Goal: Information Seeking & Learning: Learn about a topic

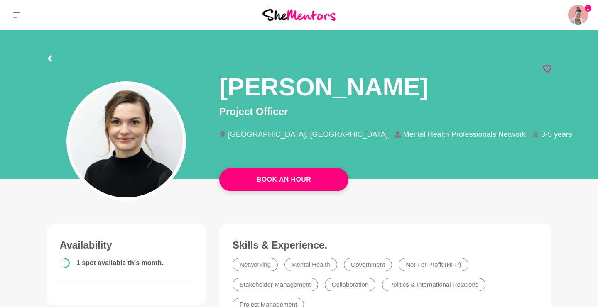
click at [548, 68] on icon at bounding box center [547, 69] width 8 height 8
click at [18, 16] on icon at bounding box center [16, 15] width 7 height 7
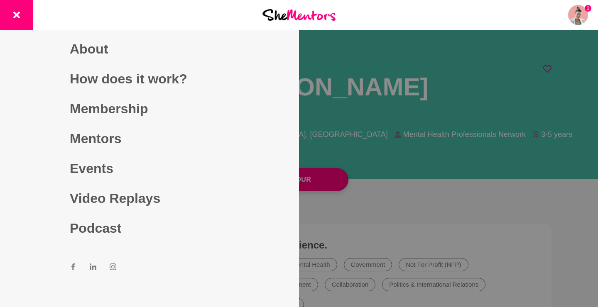
click at [14, 18] on icon at bounding box center [16, 15] width 7 height 7
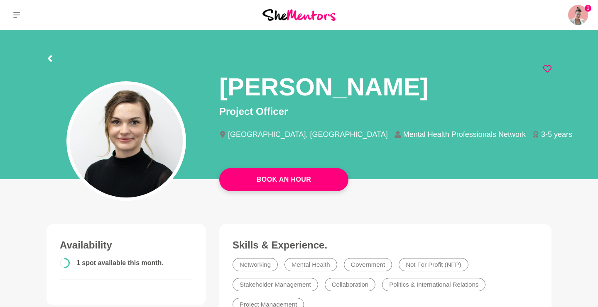
click at [17, 16] on icon at bounding box center [16, 15] width 7 height 7
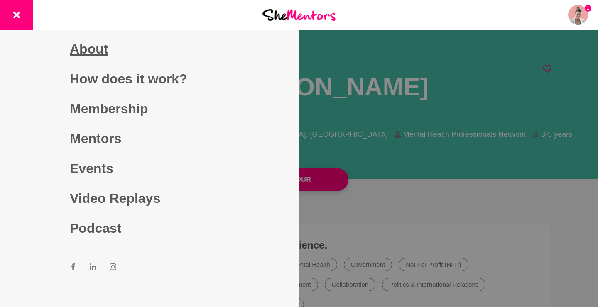
click at [86, 54] on link "About" at bounding box center [149, 49] width 159 height 30
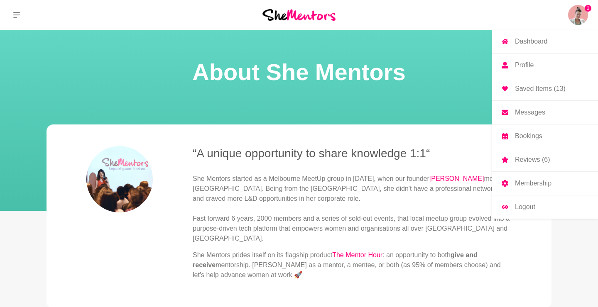
click at [530, 110] on p "Messages" at bounding box center [530, 112] width 30 height 7
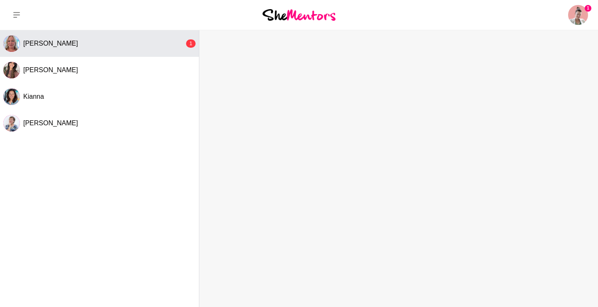
click at [88, 48] on button "[PERSON_NAME] 1" at bounding box center [99, 43] width 199 height 27
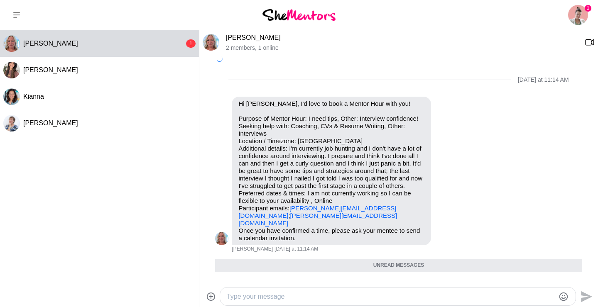
scroll to position [85, 0]
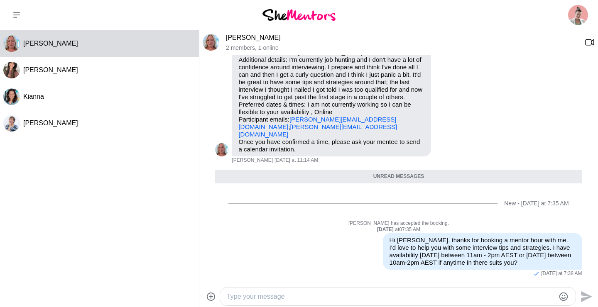
click at [15, 13] on icon at bounding box center [16, 15] width 7 height 7
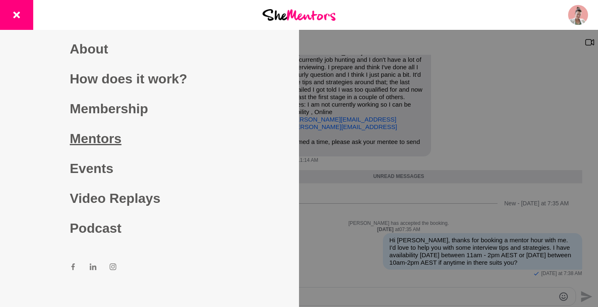
click at [85, 134] on link "Mentors" at bounding box center [149, 139] width 159 height 30
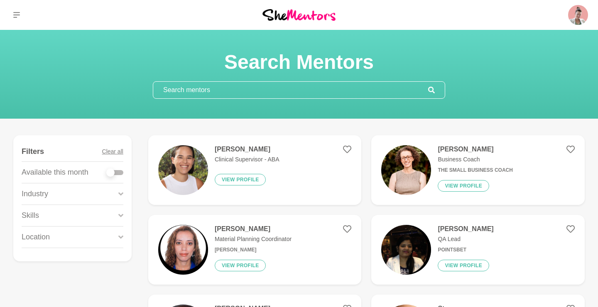
click at [118, 171] on div at bounding box center [115, 172] width 17 height 5
checkbox input "true"
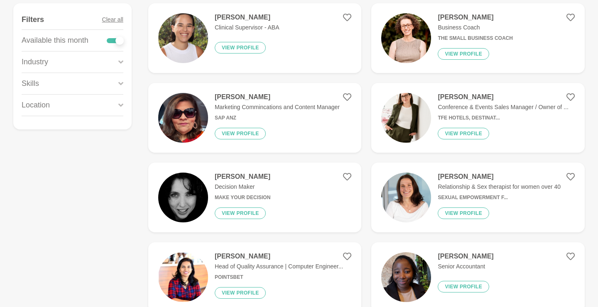
scroll to position [133, 0]
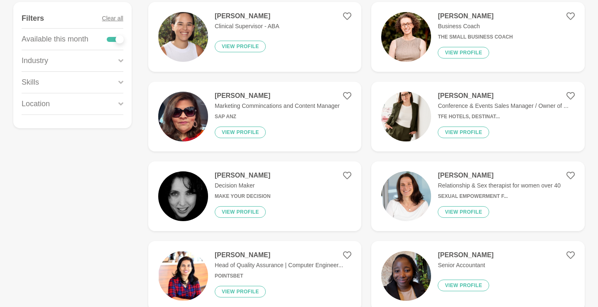
click at [232, 175] on h4 "[PERSON_NAME]" at bounding box center [243, 175] width 56 height 8
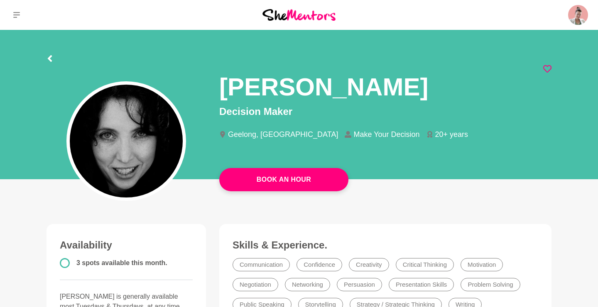
click at [548, 70] on icon at bounding box center [547, 69] width 8 height 8
click at [50, 59] on icon at bounding box center [49, 58] width 7 height 7
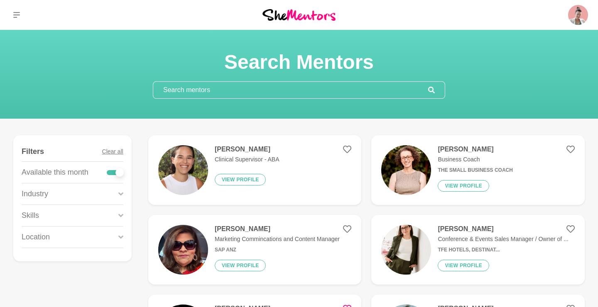
click at [198, 90] on input "text" at bounding box center [290, 90] width 275 height 17
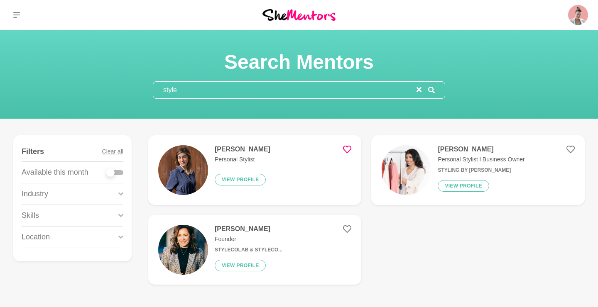
type input "style"
click at [254, 149] on h4 "[PERSON_NAME]" at bounding box center [243, 149] width 56 height 8
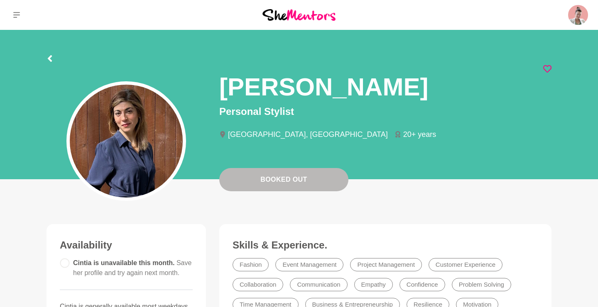
click at [50, 58] on icon at bounding box center [50, 58] width 4 height 7
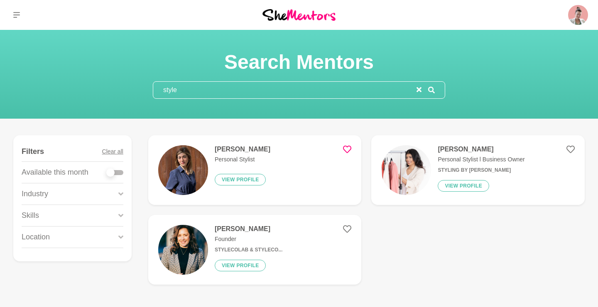
click at [467, 152] on h4 "[PERSON_NAME]" at bounding box center [480, 149] width 87 height 8
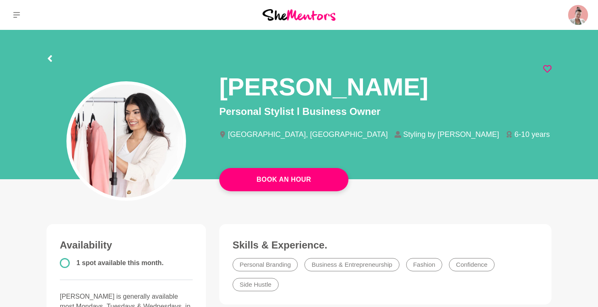
click at [547, 69] on icon at bounding box center [547, 69] width 8 height 8
click at [48, 59] on icon at bounding box center [50, 58] width 4 height 7
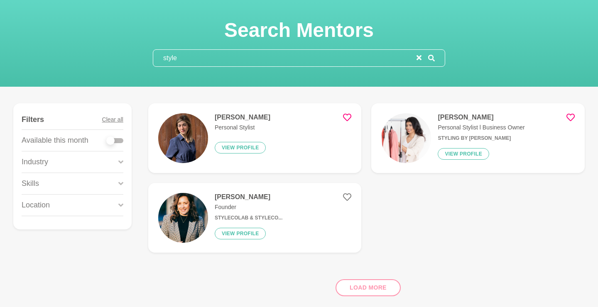
scroll to position [32, 0]
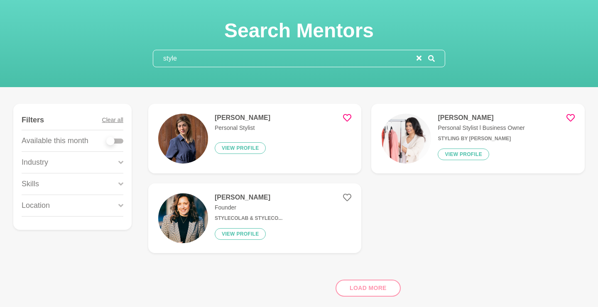
click at [419, 59] on icon "reset" at bounding box center [418, 58] width 5 height 5
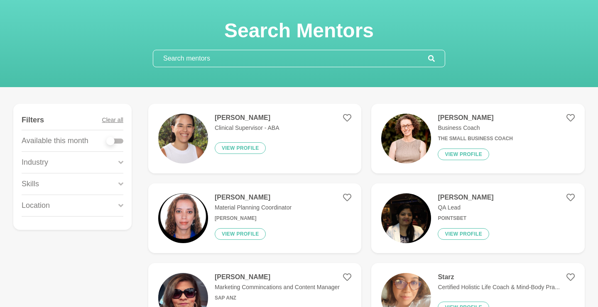
click at [376, 61] on input "text" at bounding box center [290, 58] width 275 height 17
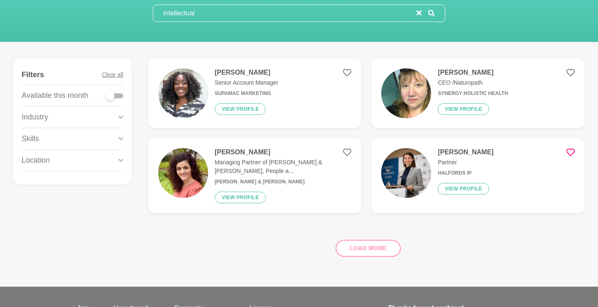
scroll to position [77, 0]
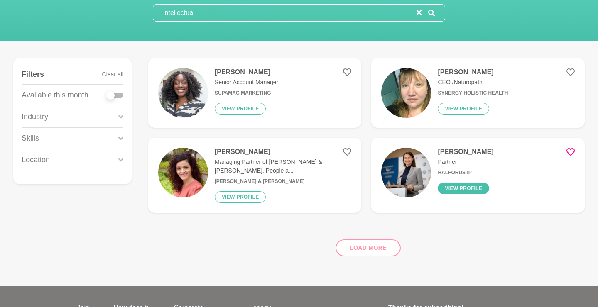
type input "intellectual"
click at [460, 188] on button "View profile" at bounding box center [462, 189] width 51 height 12
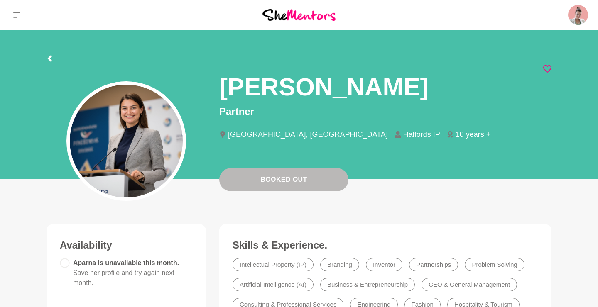
click at [52, 61] on icon at bounding box center [49, 58] width 7 height 7
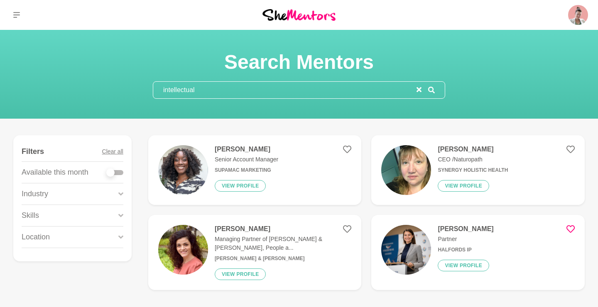
click at [418, 92] on icon "reset" at bounding box center [418, 89] width 5 height 5
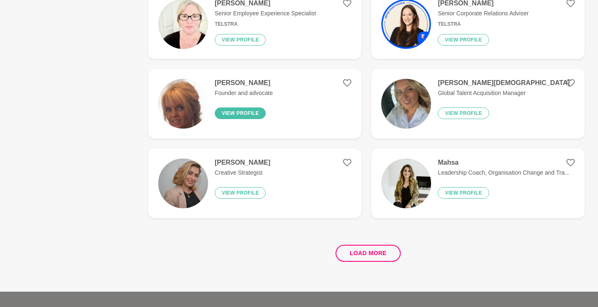
scroll to position [1520, 0]
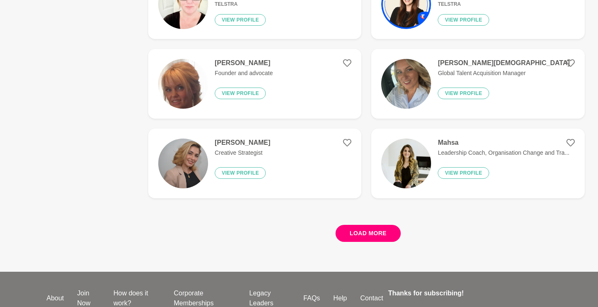
click at [373, 229] on button "Load more" at bounding box center [367, 233] width 65 height 17
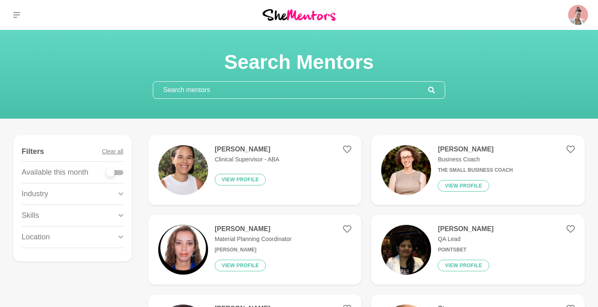
click at [303, 90] on input "text" at bounding box center [290, 90] width 275 height 17
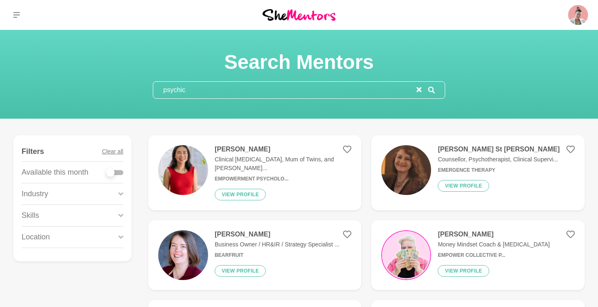
type input "psychic"
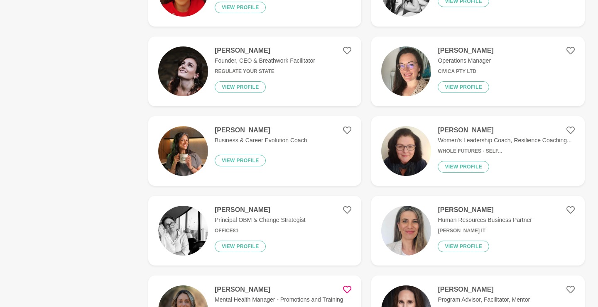
scroll to position [583, 0]
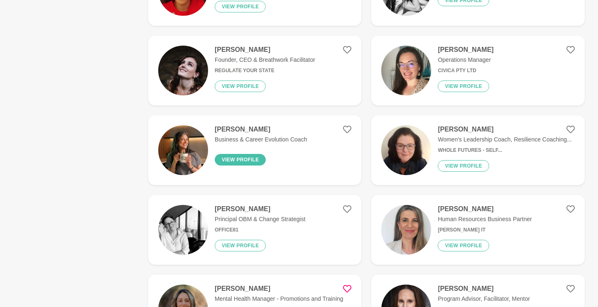
click at [246, 154] on button "View profile" at bounding box center [240, 160] width 51 height 12
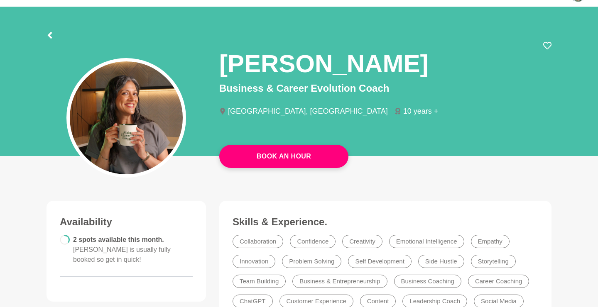
scroll to position [21, 0]
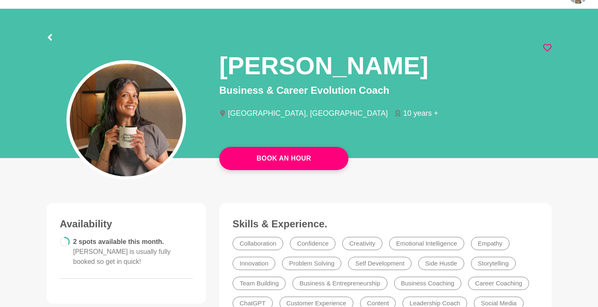
click at [550, 46] on icon at bounding box center [547, 48] width 8 height 8
click at [50, 38] on icon at bounding box center [49, 37] width 7 height 7
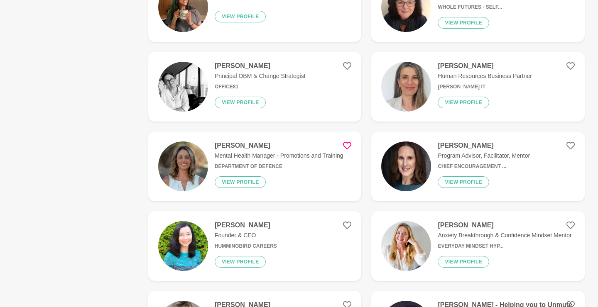
scroll to position [727, 0]
click at [237, 141] on h4 "[PERSON_NAME]" at bounding box center [279, 145] width 129 height 8
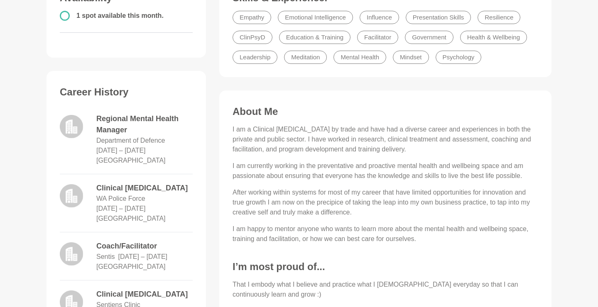
scroll to position [253, 0]
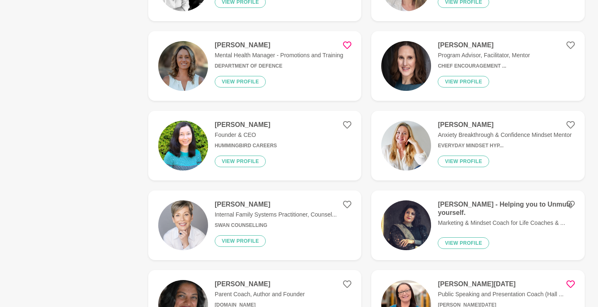
scroll to position [828, 0]
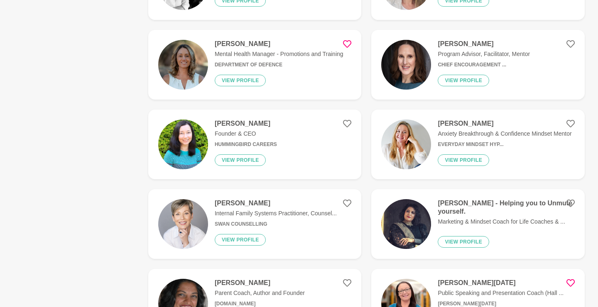
click at [480, 130] on p "Anxiety Breakthrough & Confidence Mindset Mentor" at bounding box center [504, 133] width 134 height 9
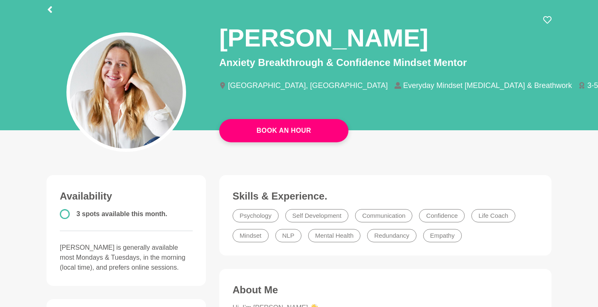
scroll to position [49, 0]
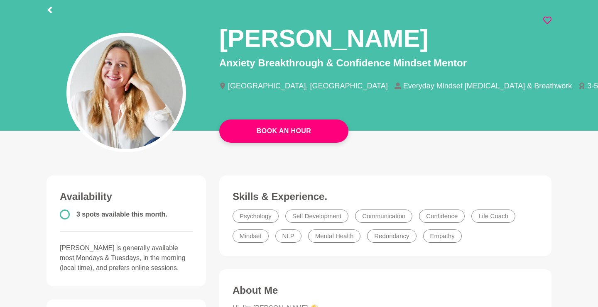
click at [545, 20] on icon at bounding box center [547, 20] width 8 height 8
click at [49, 7] on icon at bounding box center [49, 10] width 7 height 7
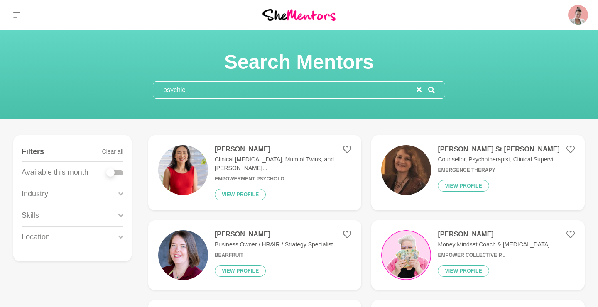
drag, startPoint x: 204, startPoint y: 89, endPoint x: 142, endPoint y: 90, distance: 61.4
click at [142, 90] on section "Search Mentors psychic" at bounding box center [298, 74] width 319 height 49
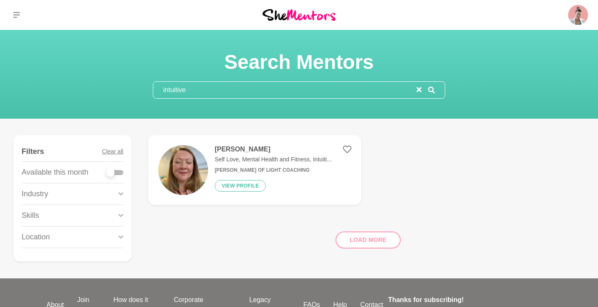
type input "intuitive"
click at [239, 148] on h4 "[PERSON_NAME]" at bounding box center [273, 149] width 117 height 8
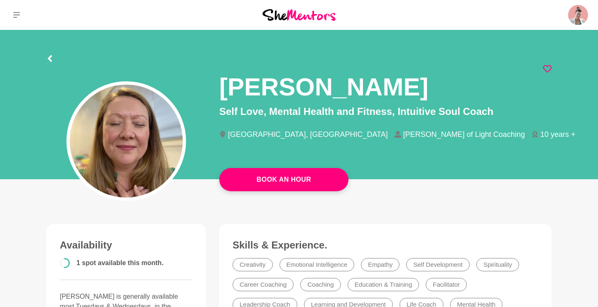
click at [547, 68] on icon at bounding box center [547, 69] width 8 height 8
click at [48, 57] on icon at bounding box center [49, 58] width 7 height 7
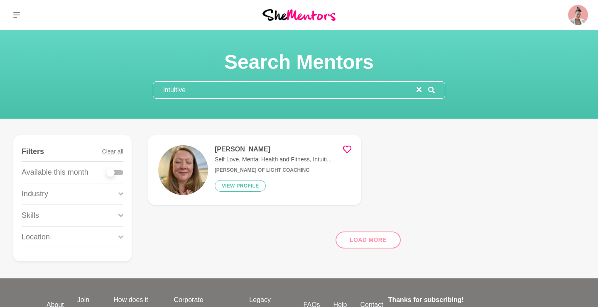
click at [228, 88] on input "intuitive" at bounding box center [284, 90] width 263 height 17
drag, startPoint x: 228, startPoint y: 88, endPoint x: 117, endPoint y: 87, distance: 110.8
click at [117, 87] on div "Search Mentors intuitive" at bounding box center [299, 74] width 578 height 49
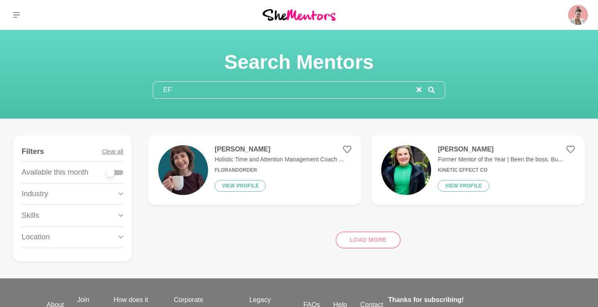
type input "E"
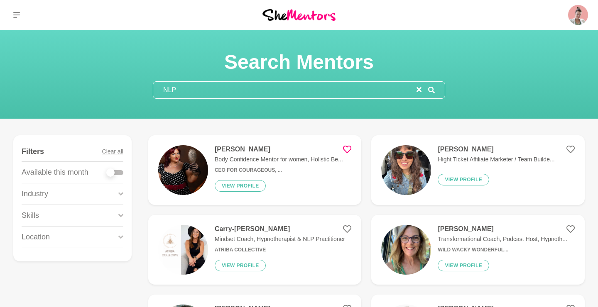
type input "NLP"
click at [256, 232] on h4 "Carry-[PERSON_NAME]" at bounding box center [280, 229] width 130 height 8
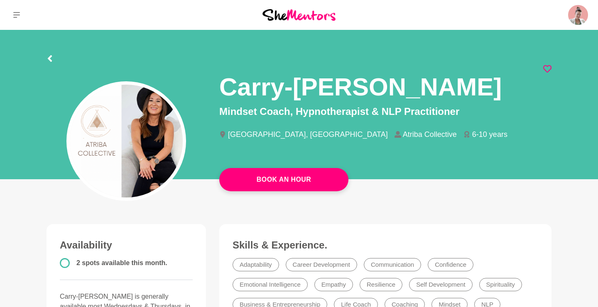
click at [547, 68] on icon at bounding box center [547, 69] width 8 height 8
click at [50, 60] on icon at bounding box center [50, 58] width 4 height 7
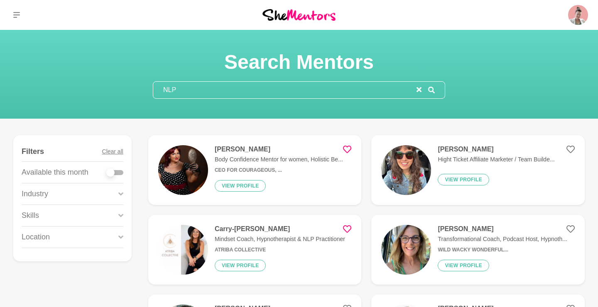
click at [461, 244] on div "[PERSON_NAME] Transformational Coach, Podcast Host, Hypnoth... Wild Wacky Wonde…" at bounding box center [499, 250] width 136 height 50
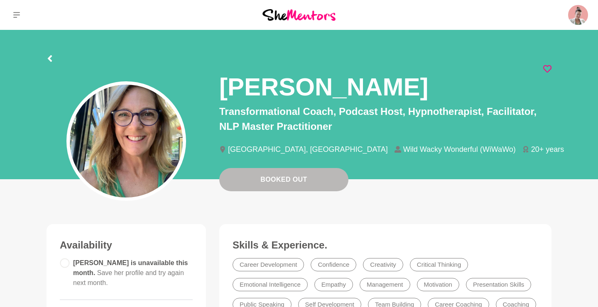
click at [546, 73] on icon at bounding box center [547, 69] width 8 height 8
click at [50, 57] on icon at bounding box center [50, 58] width 4 height 7
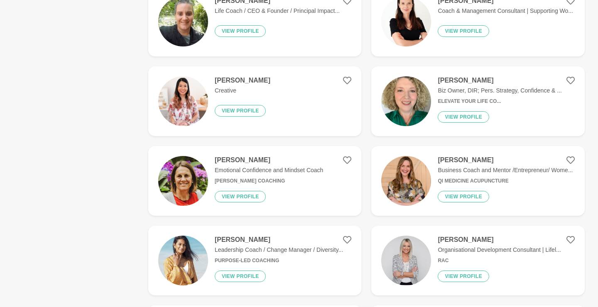
scroll to position [468, 0]
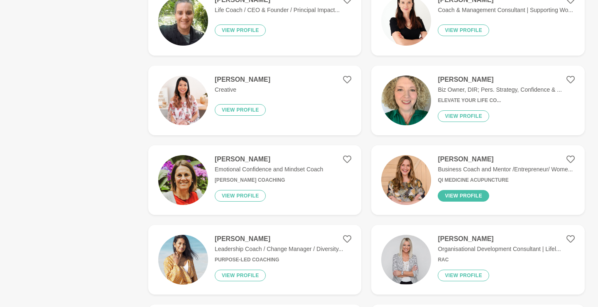
click at [459, 194] on button "View profile" at bounding box center [462, 196] width 51 height 12
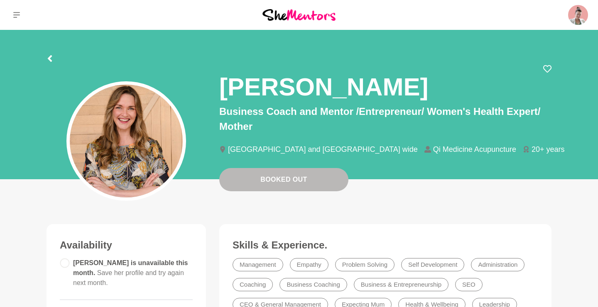
click at [49, 59] on icon at bounding box center [50, 58] width 4 height 7
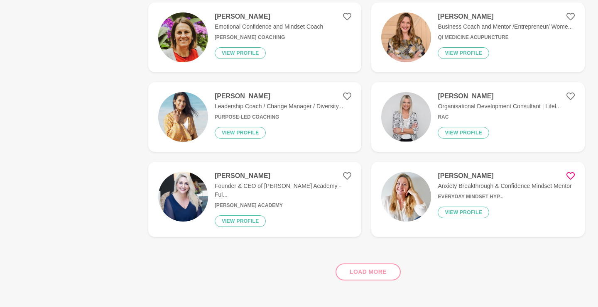
scroll to position [612, 0]
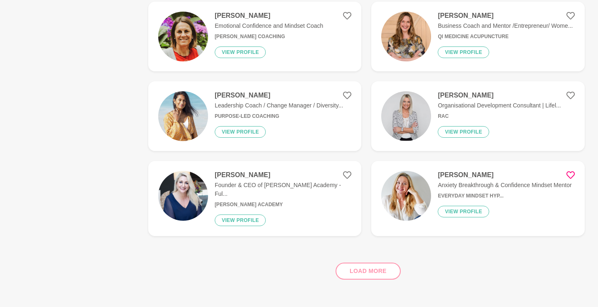
click at [370, 267] on div "Load more" at bounding box center [366, 268] width 436 height 50
click at [243, 215] on button "View profile" at bounding box center [240, 221] width 51 height 12
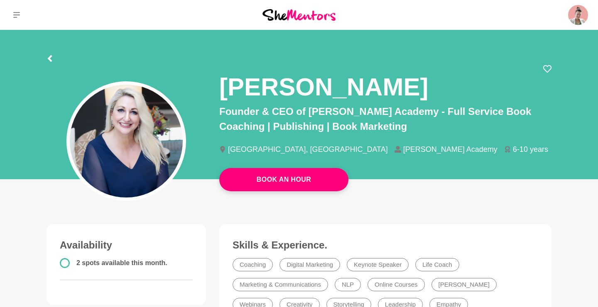
click at [48, 56] on icon at bounding box center [49, 58] width 7 height 7
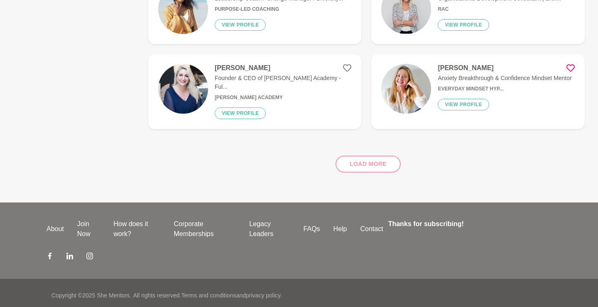
scroll to position [718, 0]
click at [374, 159] on div "Load more" at bounding box center [366, 161] width 436 height 50
click at [361, 161] on div "Load more" at bounding box center [366, 161] width 436 height 50
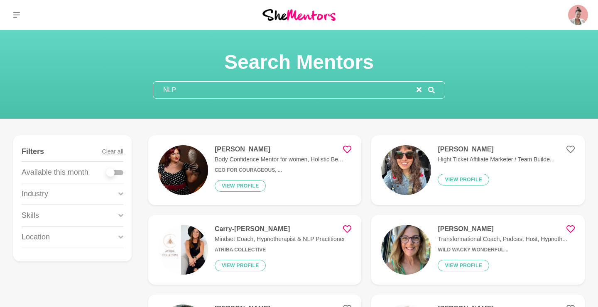
scroll to position [0, 0]
